Goal: Task Accomplishment & Management: Use online tool/utility

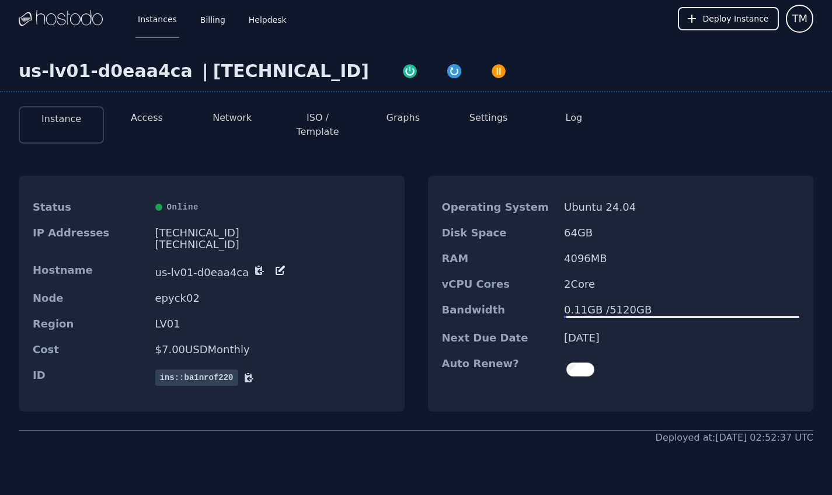
click at [483, 119] on button "Settings" at bounding box center [489, 118] width 39 height 14
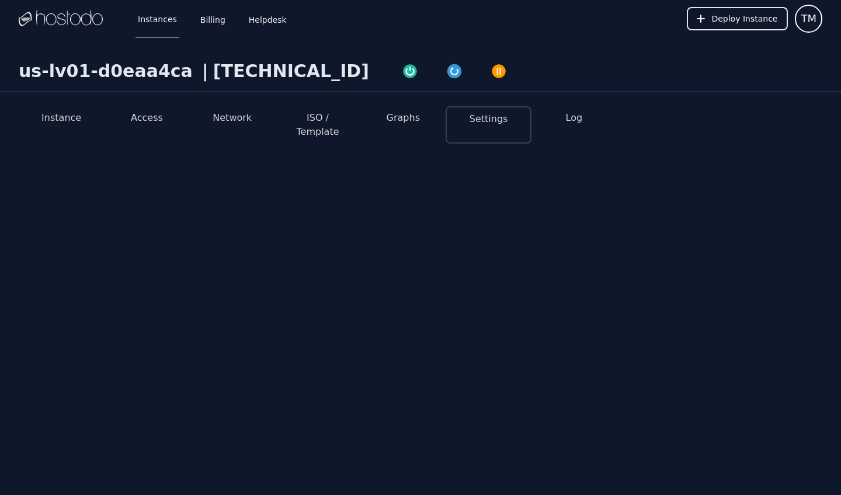
select select "***"
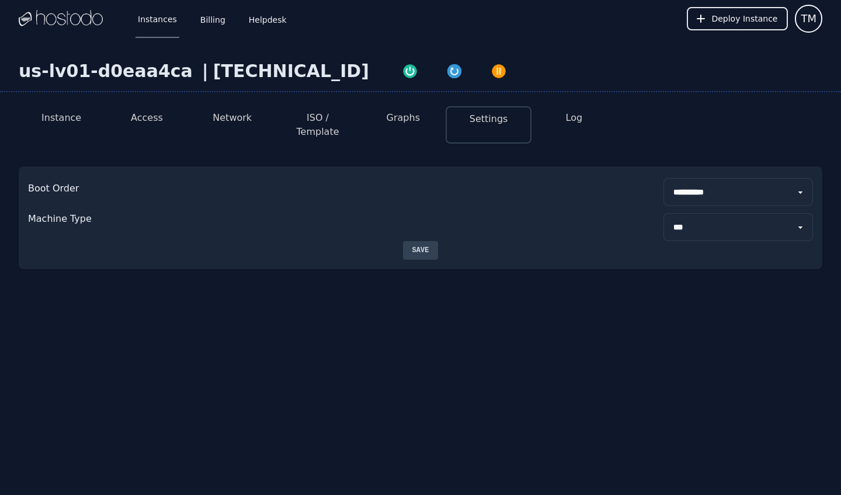
click at [319, 120] on button "ISO / Template" at bounding box center [317, 125] width 67 height 28
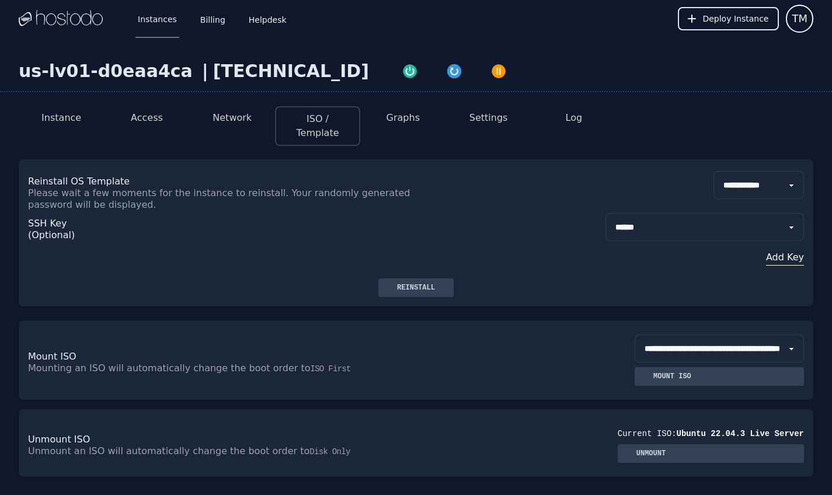
select select "***"
click at [488, 211] on div "**********" at bounding box center [416, 245] width 776 height 68
click at [61, 116] on button "Instance" at bounding box center [61, 118] width 40 height 14
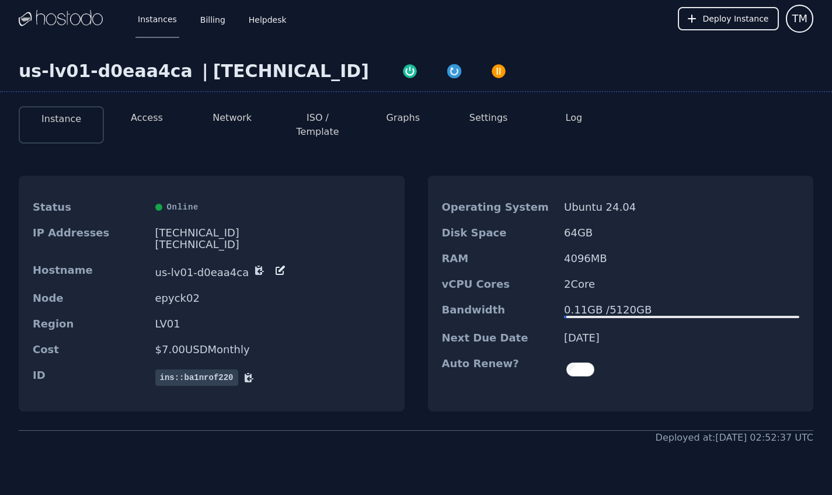
click at [131, 135] on div "Instance Access Network ISO / Template Graphs Settings Log Status Online IP Add…" at bounding box center [416, 271] width 832 height 348
click at [137, 125] on li "Access" at bounding box center [146, 124] width 85 height 37
click at [156, 120] on button "Access" at bounding box center [147, 118] width 32 height 14
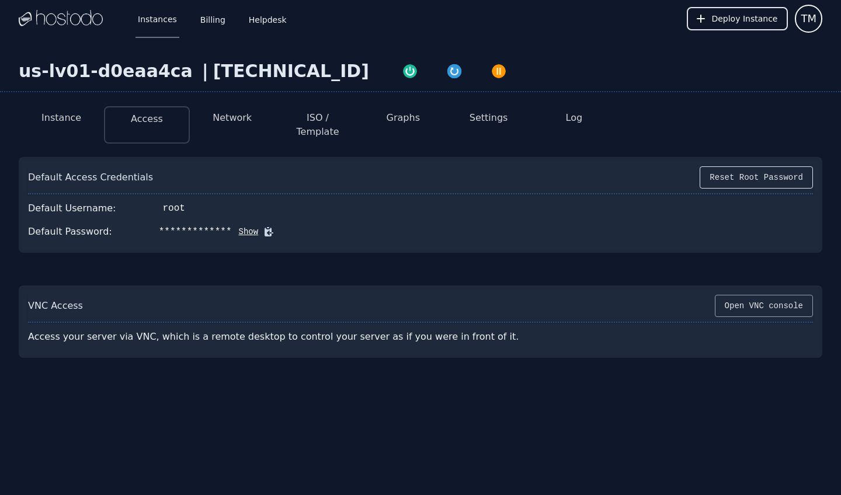
click at [753, 298] on button "Open VNC console" at bounding box center [764, 306] width 98 height 22
click at [74, 121] on button "Instance" at bounding box center [61, 118] width 40 height 14
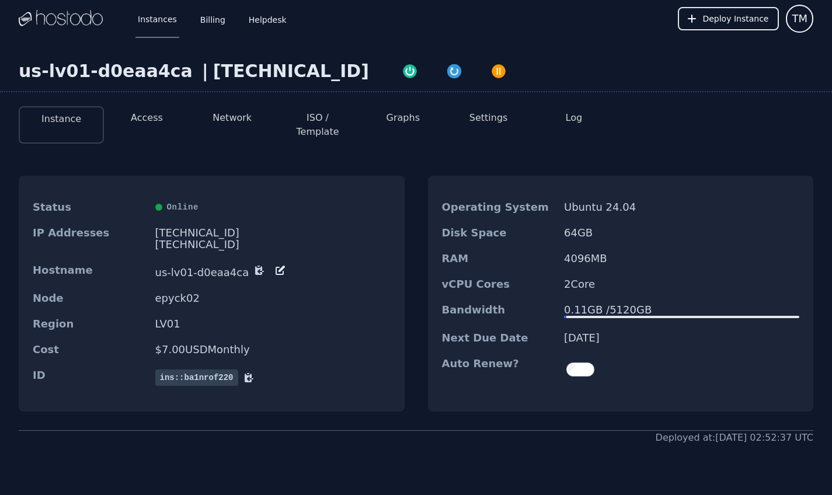
click at [145, 116] on button "Access" at bounding box center [147, 118] width 32 height 14
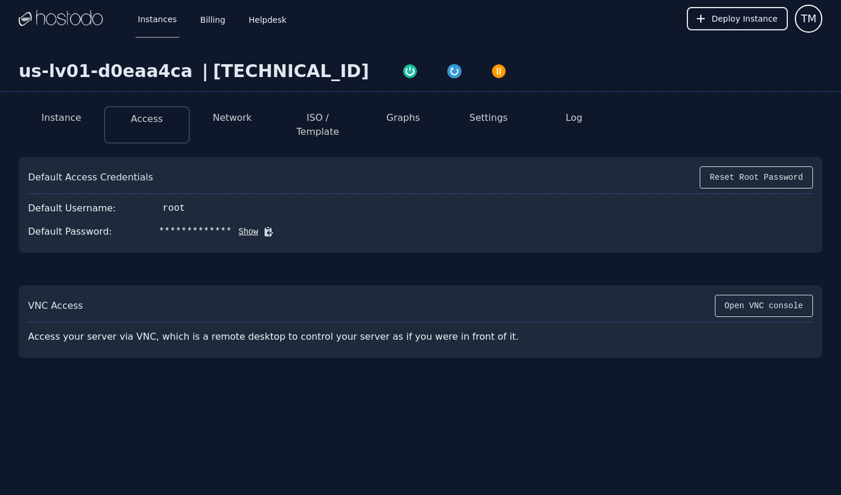
click at [72, 113] on button "Instance" at bounding box center [61, 118] width 40 height 14
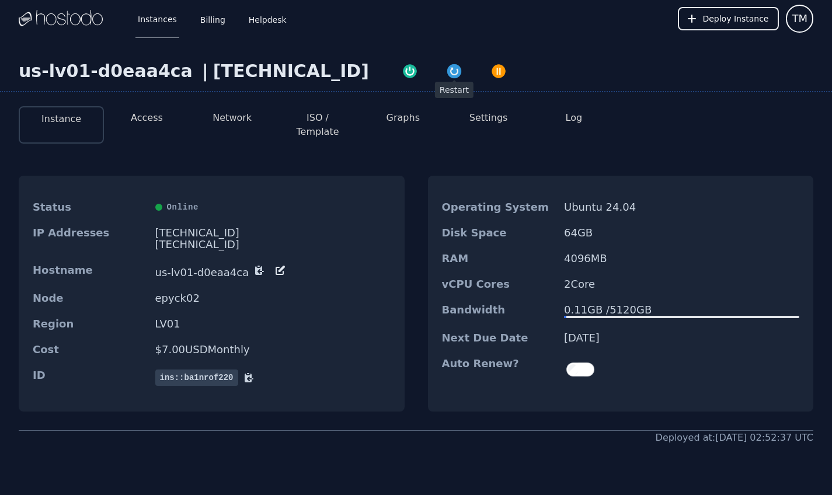
click at [446, 78] on img "button" at bounding box center [454, 71] width 16 height 16
drag, startPoint x: 572, startPoint y: 248, endPoint x: 638, endPoint y: 246, distance: 66.0
click at [638, 253] on dd "4096 MB" at bounding box center [681, 259] width 235 height 12
click at [162, 115] on button "Access" at bounding box center [147, 118] width 32 height 14
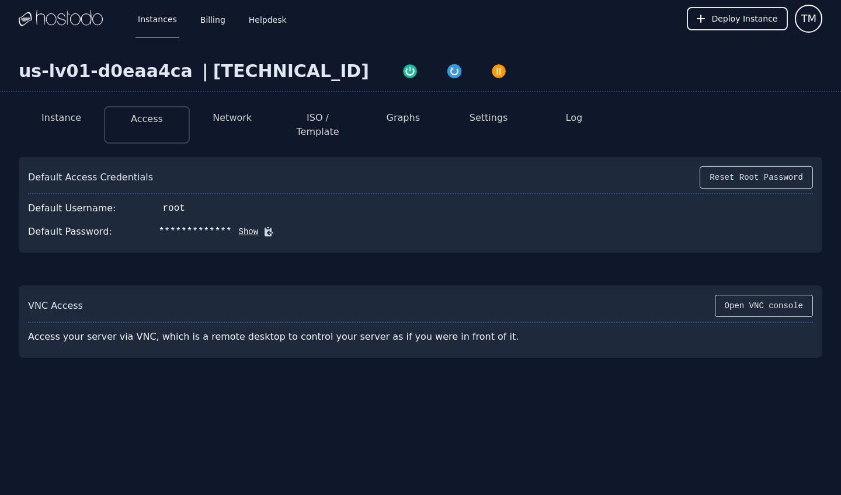
click at [71, 116] on button "Instance" at bounding box center [61, 118] width 40 height 14
